Goal: Task Accomplishment & Management: Use online tool/utility

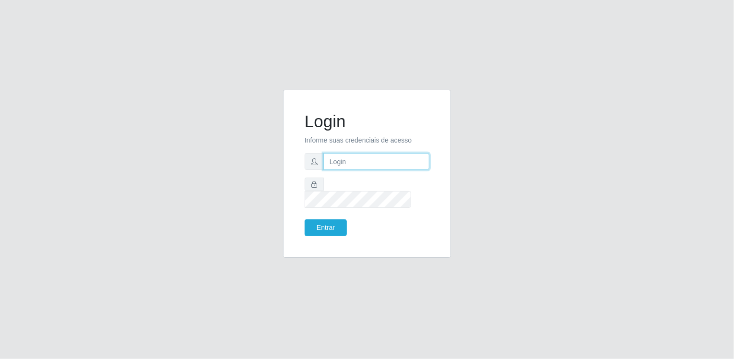
click at [339, 165] on input "text" at bounding box center [376, 161] width 106 height 17
type input "[EMAIL_ADDRESS][DOMAIN_NAME]"
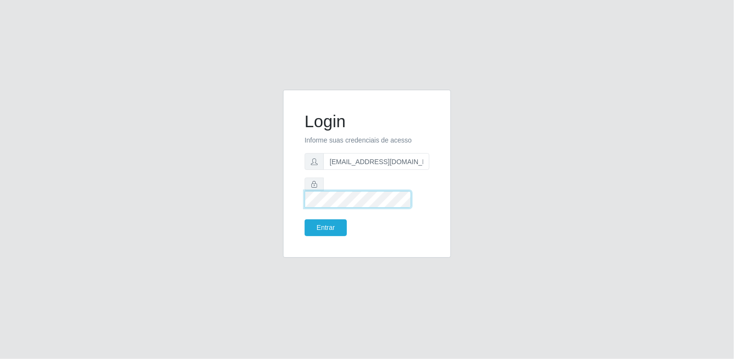
click at [305, 219] on button "Entrar" at bounding box center [326, 227] width 42 height 17
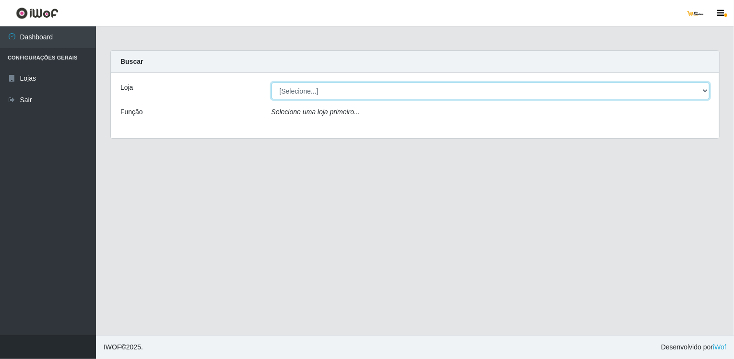
click at [375, 92] on select "[Selecione...] [GEOGRAPHIC_DATA]" at bounding box center [491, 91] width 439 height 17
select select "168"
click at [272, 83] on select "[Selecione...] [GEOGRAPHIC_DATA]" at bounding box center [491, 91] width 439 height 17
